Goal: Task Accomplishment & Management: Use online tool/utility

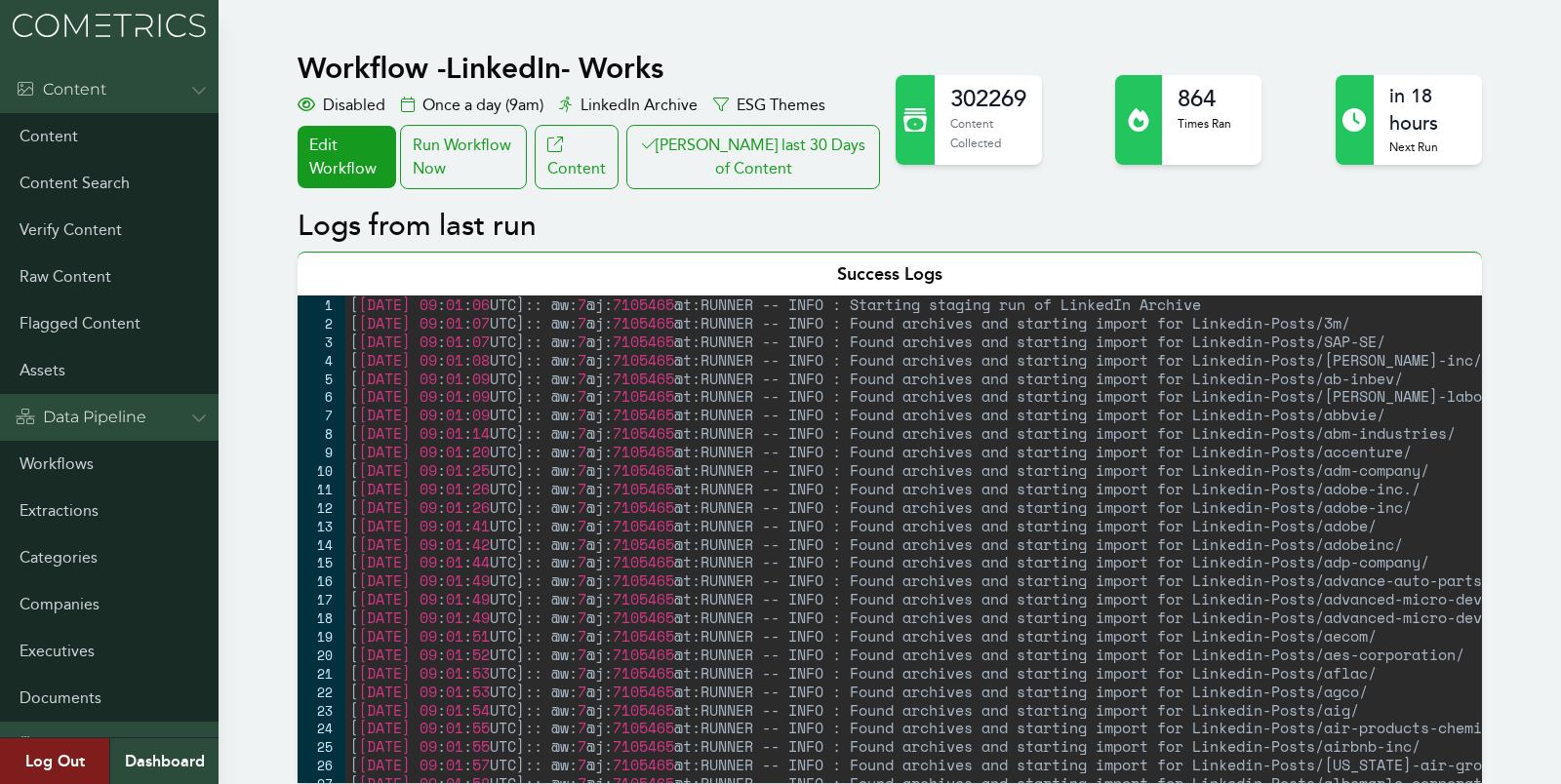
click at [510, 118] on div "Workflow - LinkedIn- Works Disabled Once a day (9am) LinkedIn Archive ESG Theme…" at bounding box center [590, 120] width 586 height 139
click at [503, 143] on div "Run Workflow Now" at bounding box center [463, 157] width 127 height 64
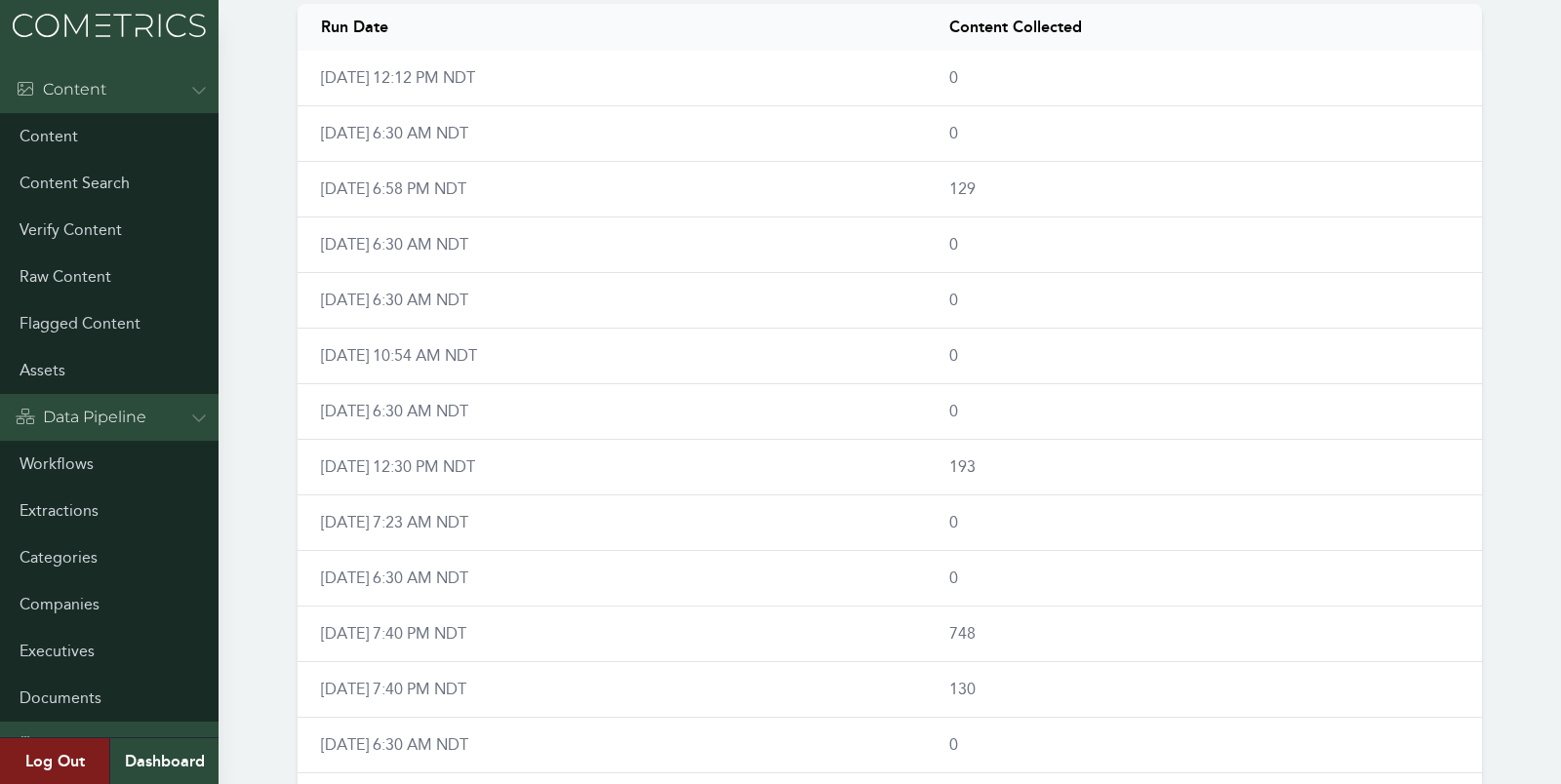
scroll to position [1172, 0]
